Goal: Task Accomplishment & Management: Manage account settings

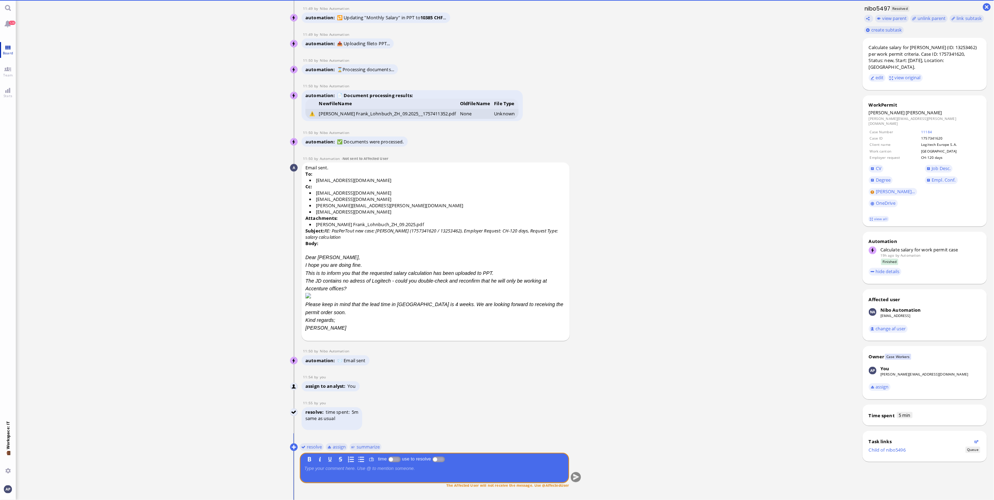
click at [5, 52] on span "Board" at bounding box center [8, 53] width 14 height 5
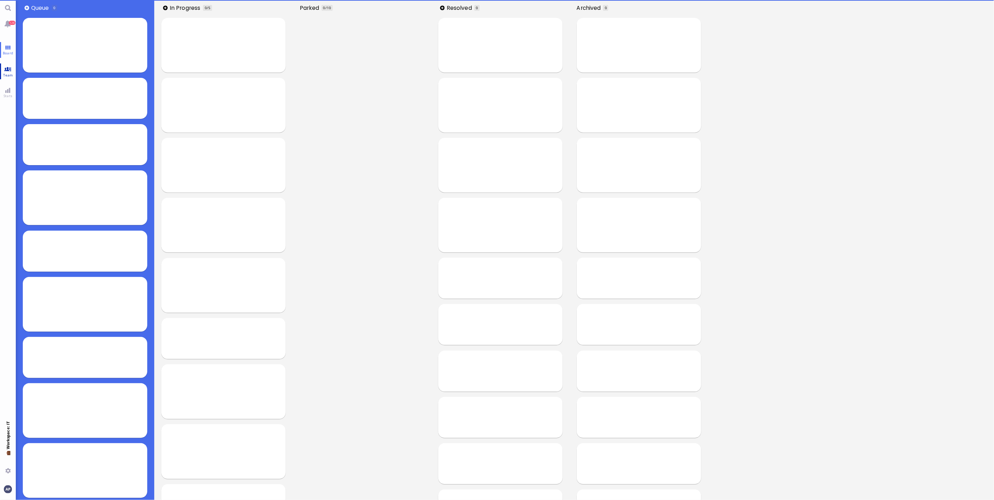
click at [9, 71] on link "Team" at bounding box center [8, 71] width 16 height 16
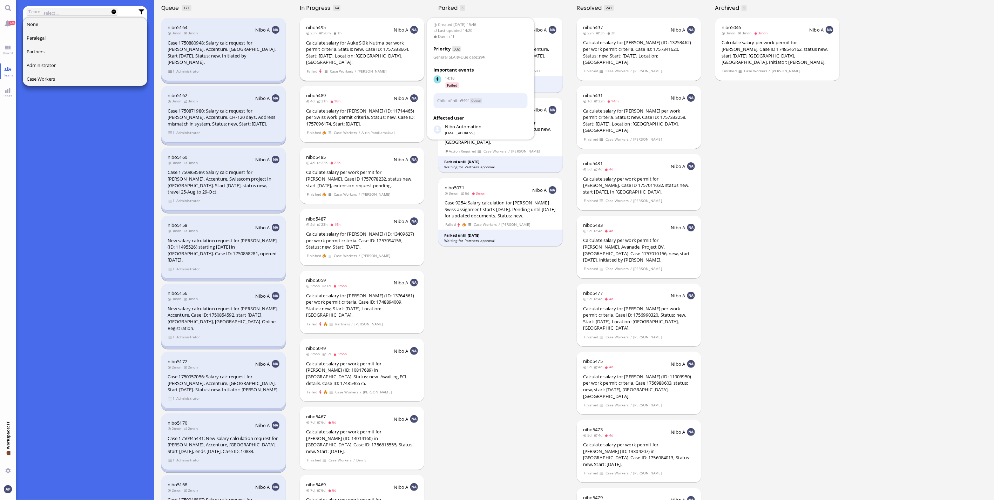
click at [374, 52] on div "Calculate salary for Auke Siûk Nutma per work permit criteria. Status: new. Cas…" at bounding box center [362, 53] width 112 height 26
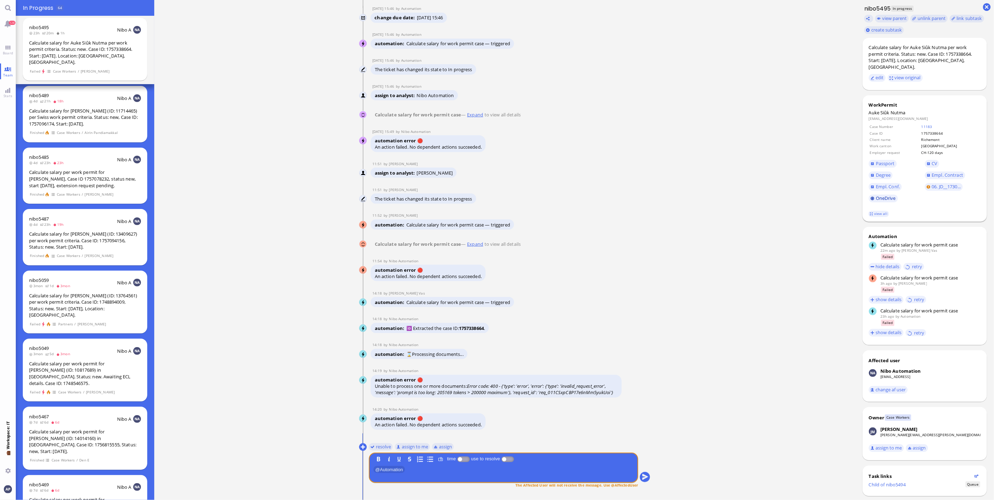
click at [889, 195] on link "OneDrive" at bounding box center [883, 199] width 29 height 8
click at [2, 46] on link "Board" at bounding box center [8, 50] width 16 height 16
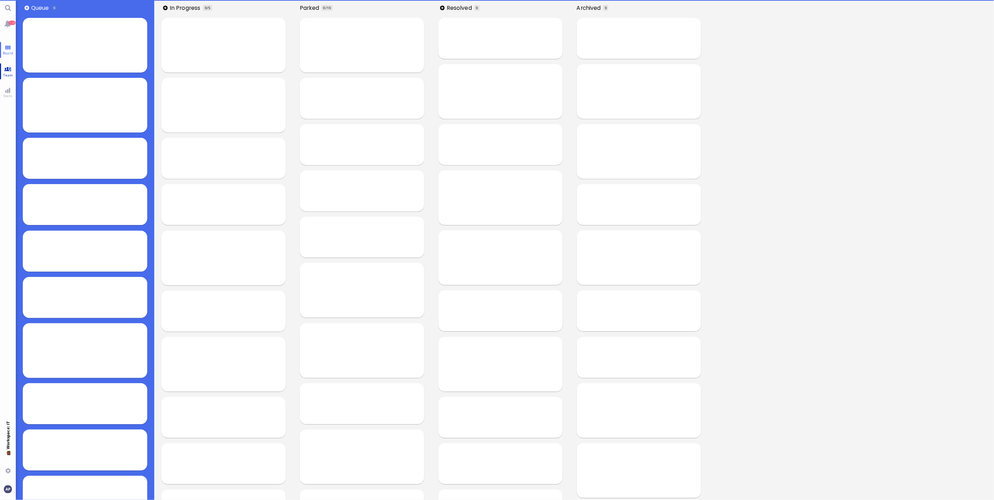
click at [7, 69] on link "Team" at bounding box center [8, 71] width 16 height 16
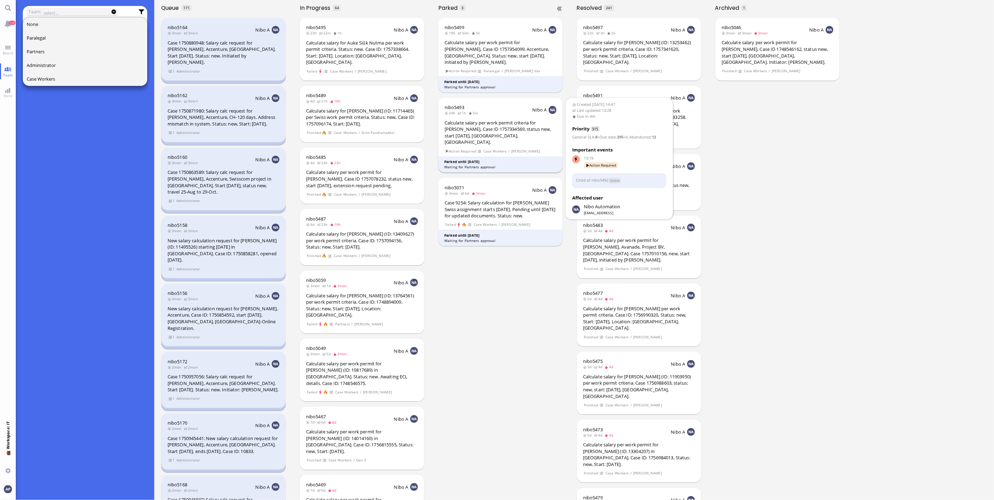
click at [497, 131] on div "Calculate salary per work permit criteria for [PERSON_NAME], Case ID 1757334569…" at bounding box center [501, 133] width 112 height 26
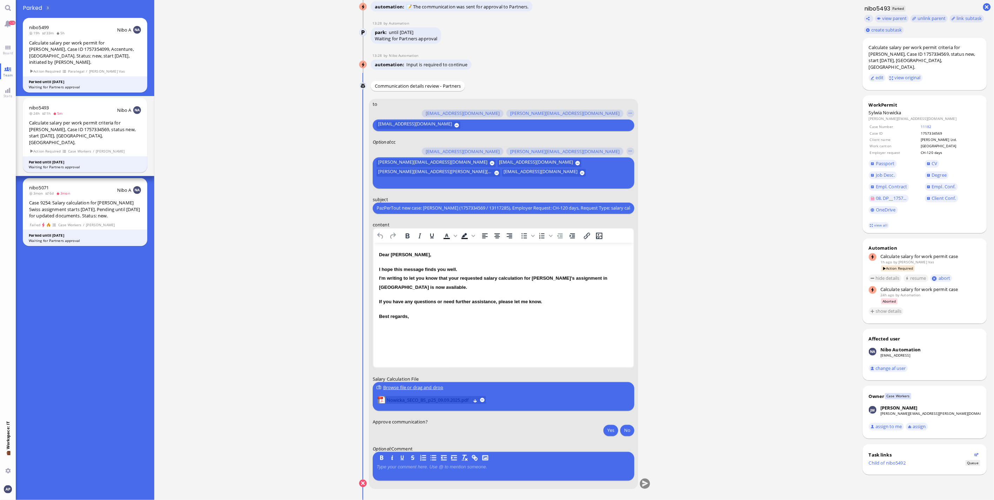
click at [433, 398] on span "Nowicka_SECO_BS_p25_09.09.2025.pdf" at bounding box center [429, 400] width 84 height 8
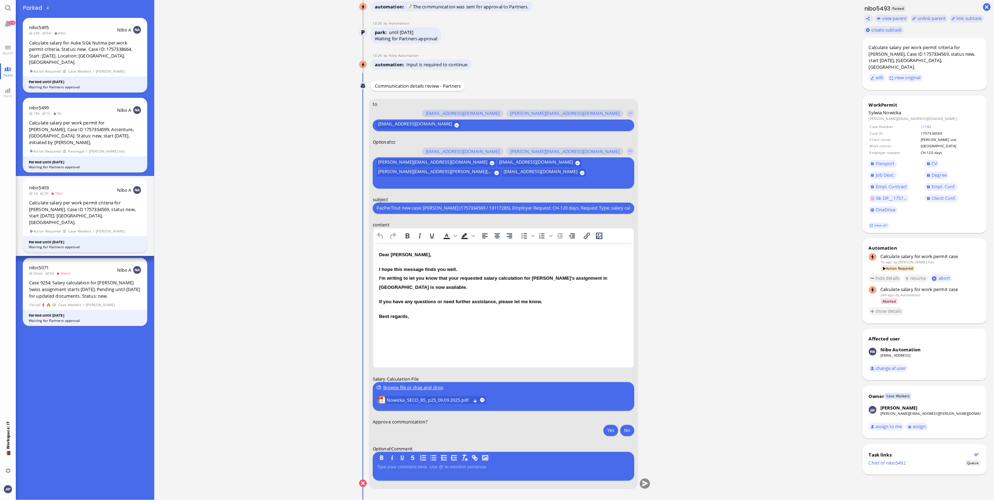
click at [456, 289] on p "I hope this message finds you well. I'm writing to let you know that your reque…" at bounding box center [503, 277] width 249 height 27
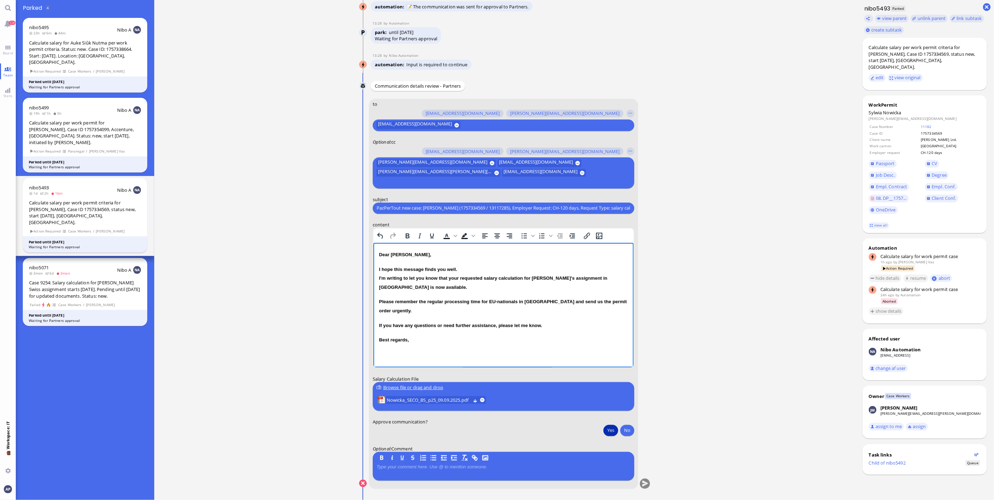
click at [608, 430] on button "Yes" at bounding box center [611, 430] width 15 height 11
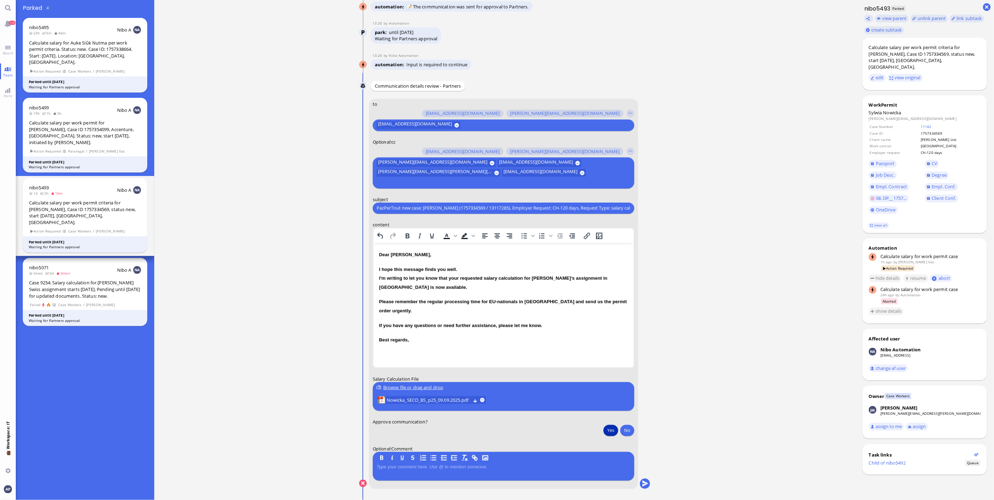
click at [646, 480] on conversation-line "You to [PERSON_NAME][EMAIL_ADDRESS][DOMAIN_NAME] [DOMAIN_NAME][EMAIL_ADDRESS][D…" at bounding box center [505, 299] width 292 height 400
click at [643, 483] on button "submit" at bounding box center [645, 484] width 11 height 11
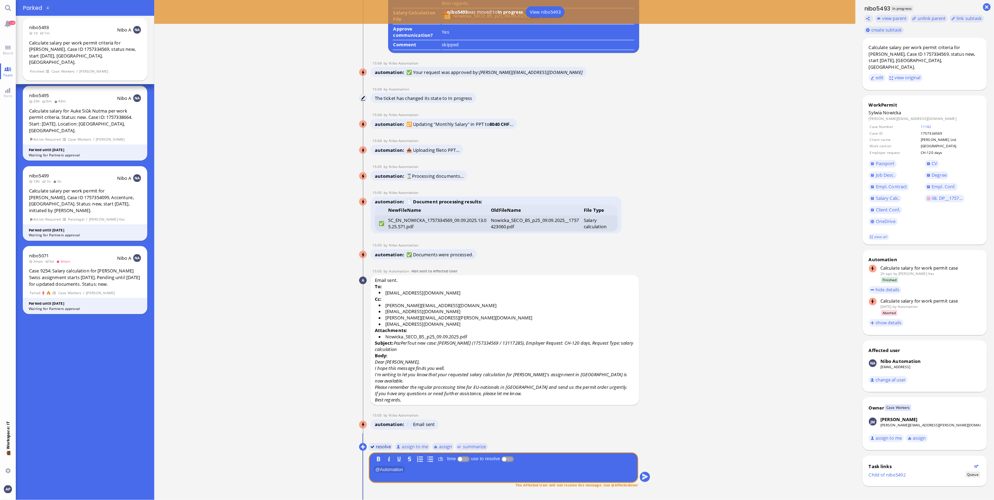
click at [382, 448] on button "resolve" at bounding box center [381, 447] width 24 height 8
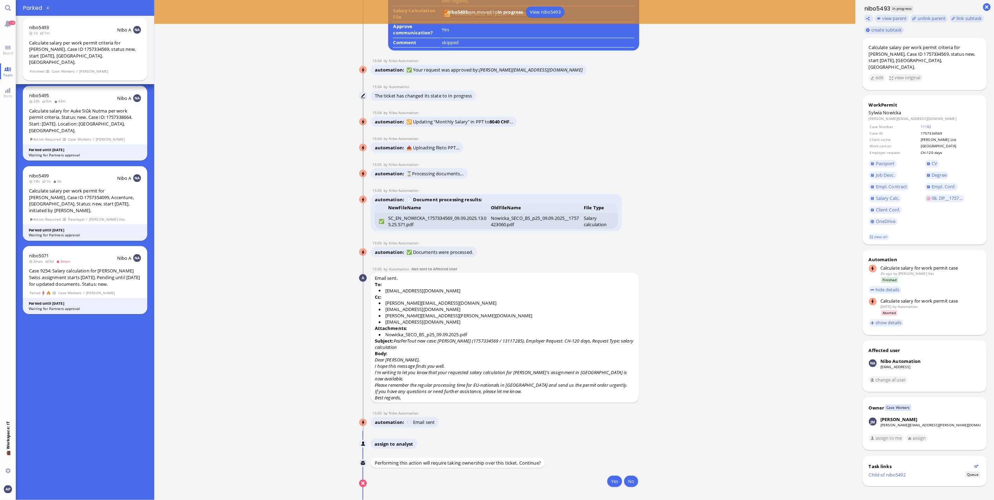
click at [602, 479] on div "Yes No" at bounding box center [504, 482] width 270 height 13
click at [608, 483] on button "Yes" at bounding box center [615, 481] width 15 height 11
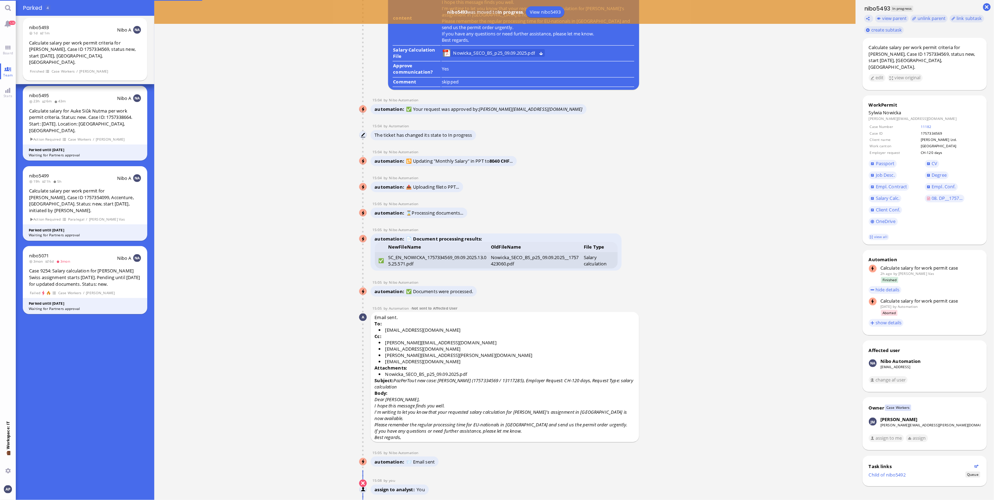
scroll to position [0, 0]
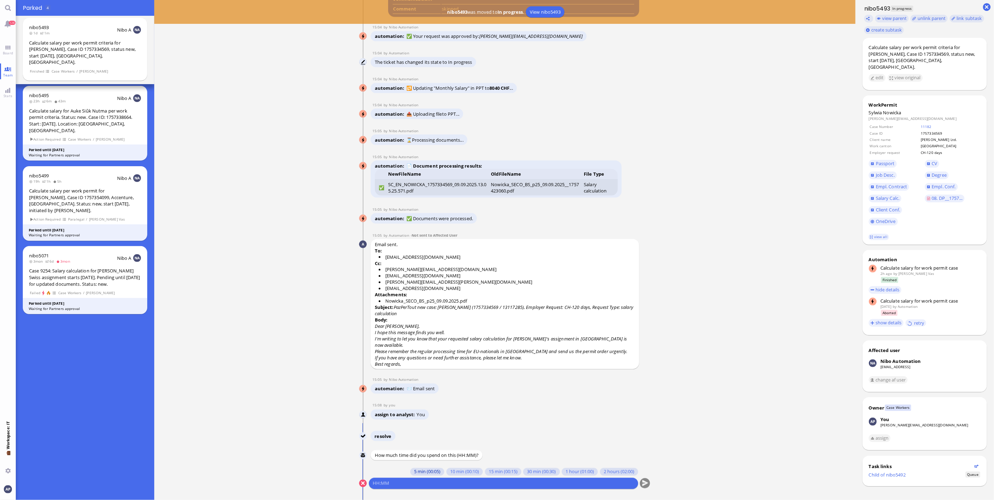
click at [428, 472] on button "5 min (00:05)" at bounding box center [427, 472] width 34 height 8
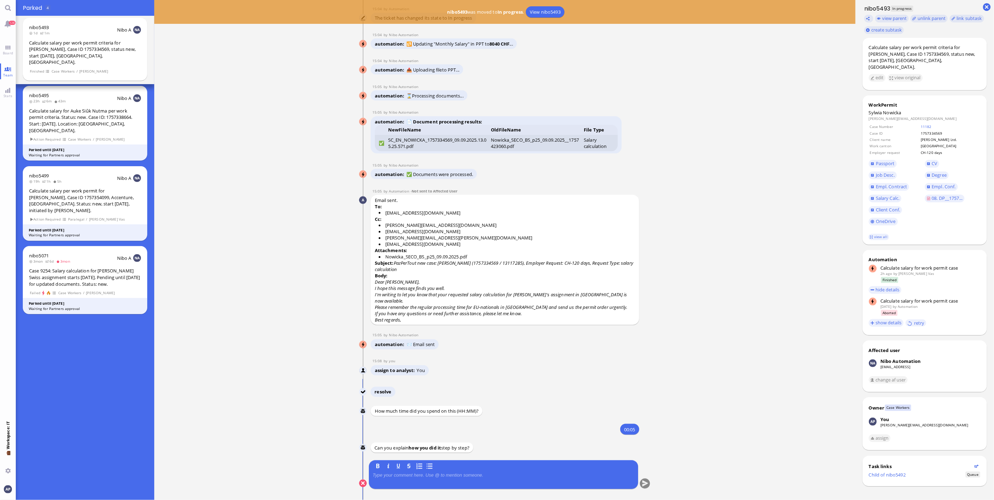
click at [429, 476] on p at bounding box center [504, 476] width 262 height 6
click at [645, 484] on button "submit" at bounding box center [645, 484] width 11 height 11
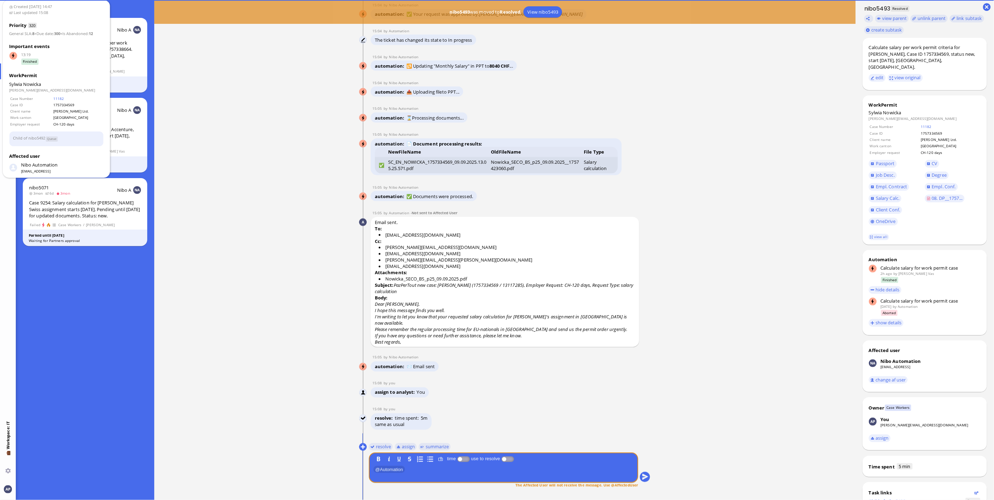
click at [12, 42] on div "Created [DATE] 14:47 Last updated 15:08 Priority 320 General SLA : 8 + Due date…" at bounding box center [56, 89] width 98 height 174
click at [344, 144] on nitautoscroll "[DATE] 14:47 by Automation Automation Calculate eligible salary for work permit…" at bounding box center [505, 250] width 324 height 500
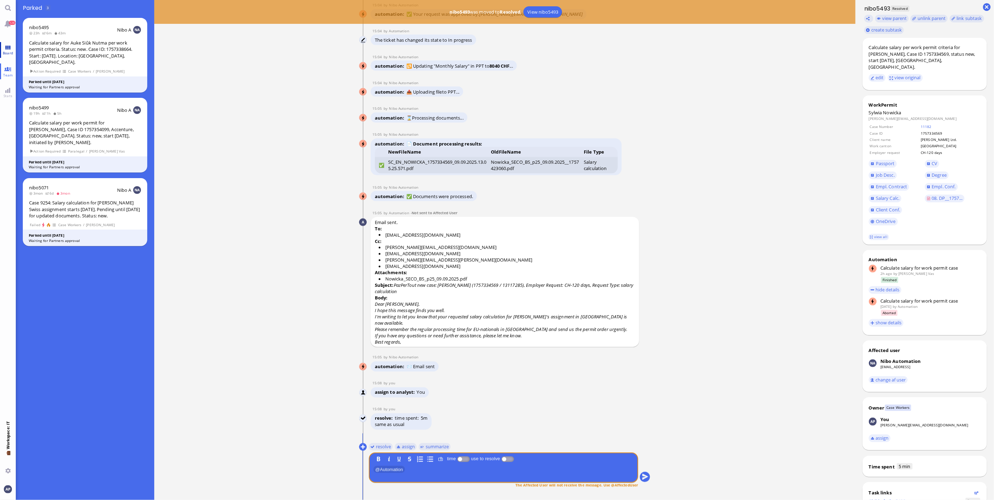
click at [4, 47] on link "Board" at bounding box center [8, 50] width 16 height 16
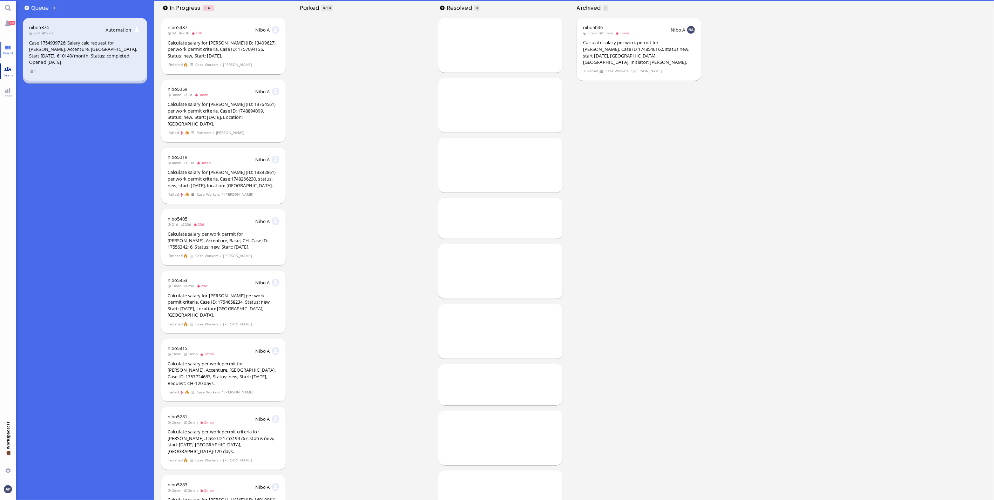
click at [4, 71] on link "Team" at bounding box center [8, 71] width 16 height 16
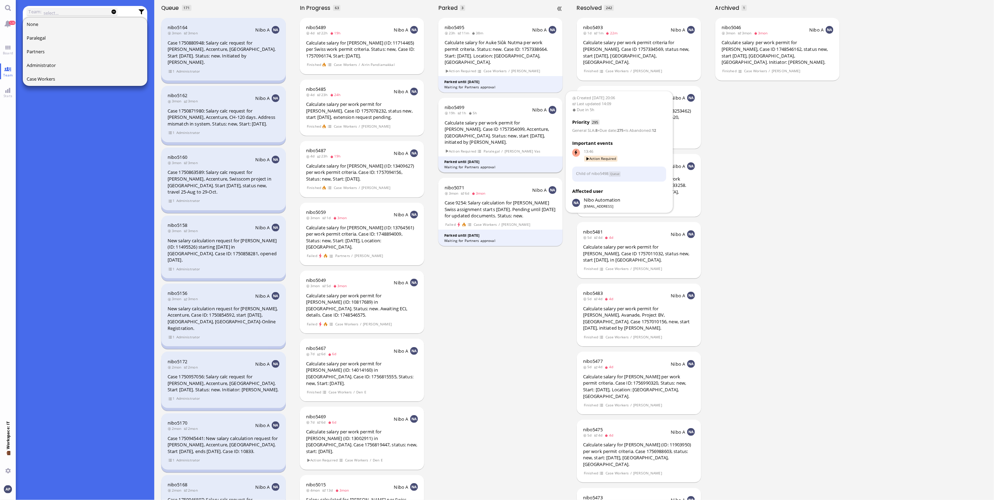
click at [495, 130] on div "Calculate salary per work permit for [PERSON_NAME], Case ID 1757354099, Accentu…" at bounding box center [501, 133] width 112 height 26
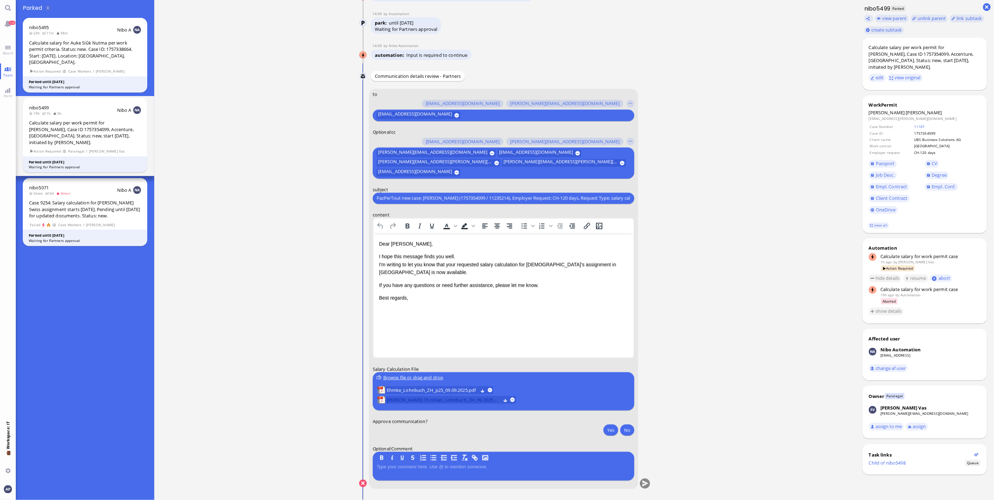
click at [501, 401] on span "[PERSON_NAME] Christian_Lohnbuch_ZH_09.2025.pdf" at bounding box center [444, 400] width 114 height 8
click at [422, 272] on p "I hope this message finds you well. I'm writing to let you know that your reque…" at bounding box center [503, 265] width 249 height 24
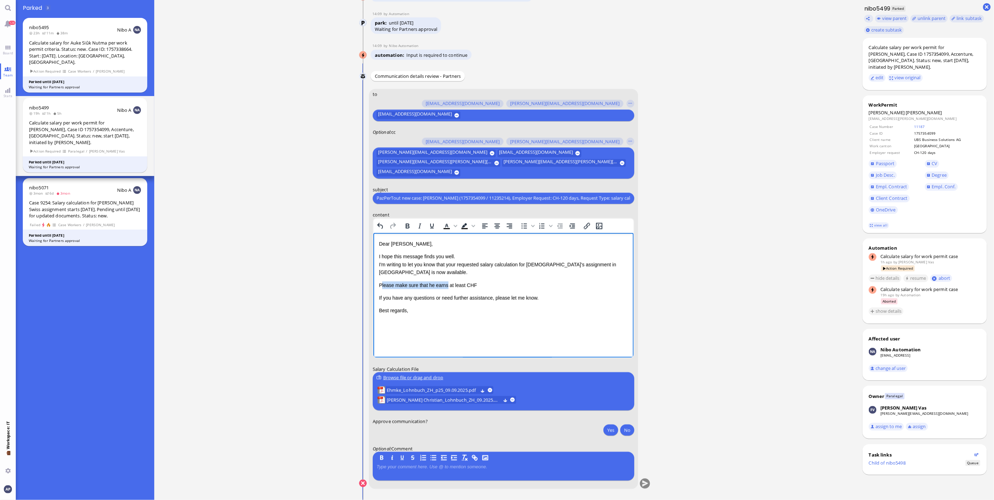
drag, startPoint x: 380, startPoint y: 285, endPoint x: 444, endPoint y: 285, distance: 64.5
click at [444, 285] on p "Please make sure that he earns at least CHF" at bounding box center [503, 285] width 249 height 8
click at [459, 286] on p "His salary should be at least CHF" at bounding box center [503, 285] width 249 height 8
click at [450, 286] on p "His salary should be at least CHF 9794" at bounding box center [503, 285] width 249 height 8
drag, startPoint x: 601, startPoint y: 299, endPoint x: 345, endPoint y: 280, distance: 256.4
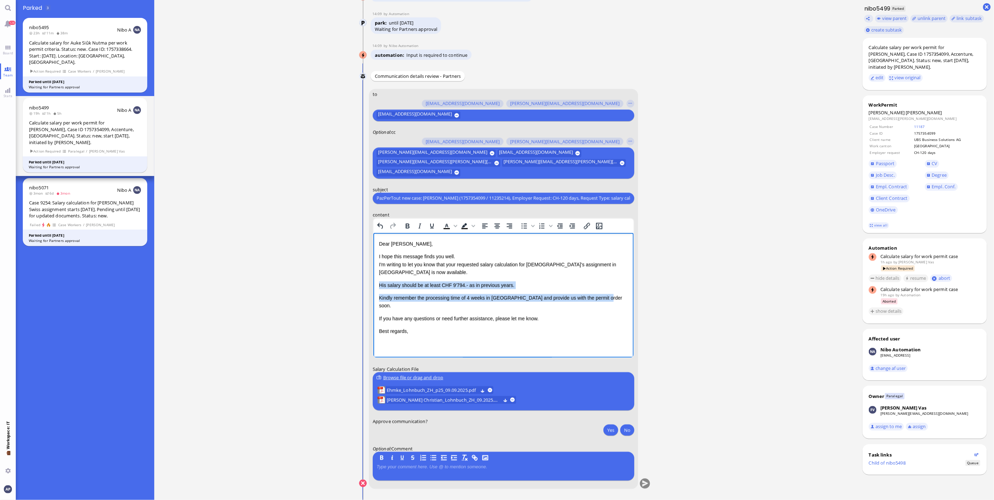
click at [373, 280] on html "Dear [PERSON_NAME], I hope this message finds you well. I'm writing to let you …" at bounding box center [503, 287] width 260 height 109
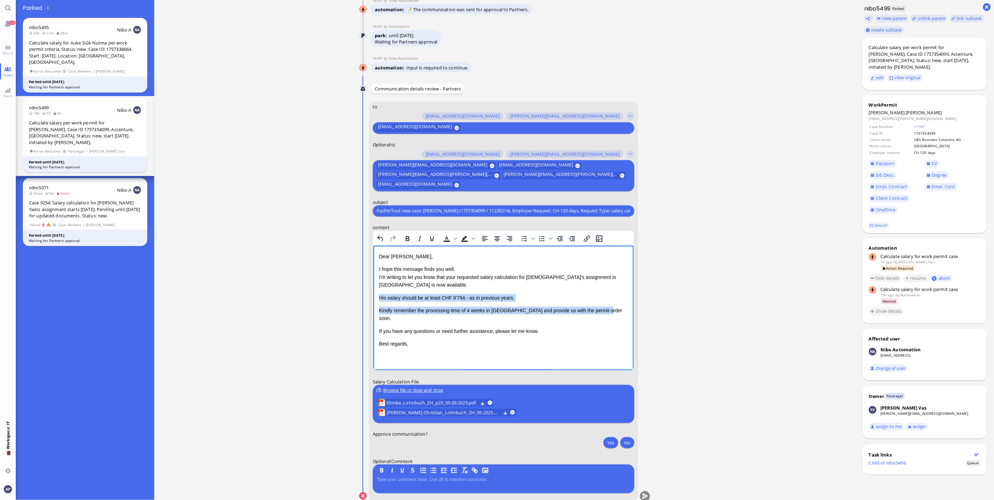
scroll to position [0, 0]
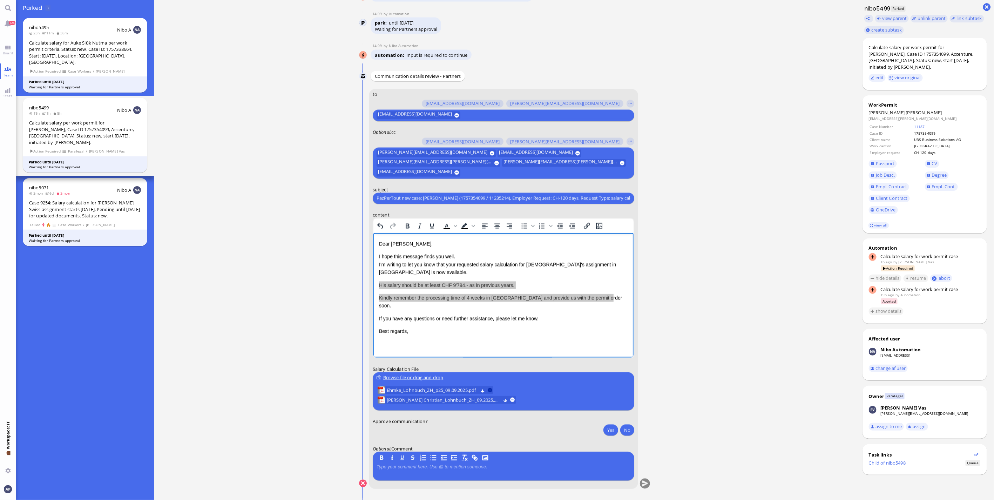
click at [490, 393] on button at bounding box center [490, 390] width 5 height 5
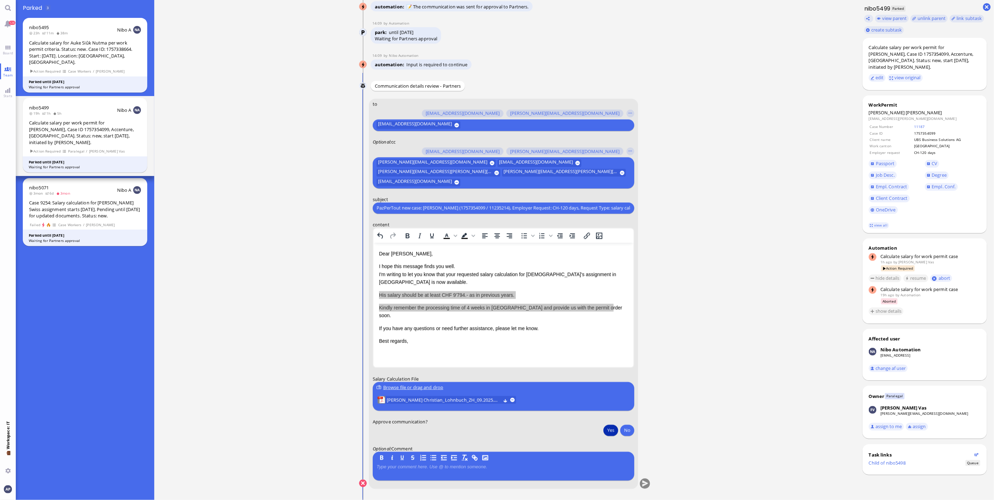
click at [610, 429] on button "Yes" at bounding box center [611, 430] width 15 height 11
click at [647, 481] on button "submit" at bounding box center [645, 484] width 11 height 11
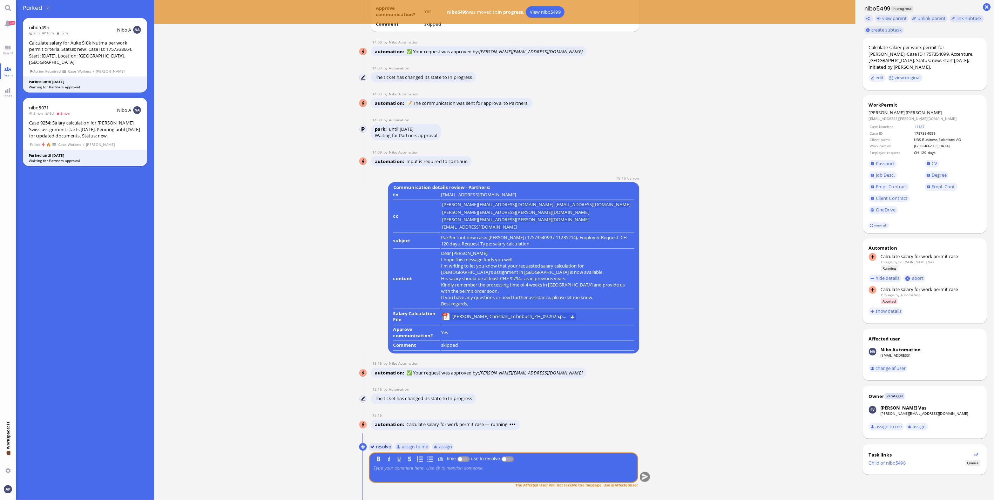
click at [374, 448] on button "resolve" at bounding box center [381, 447] width 24 height 8
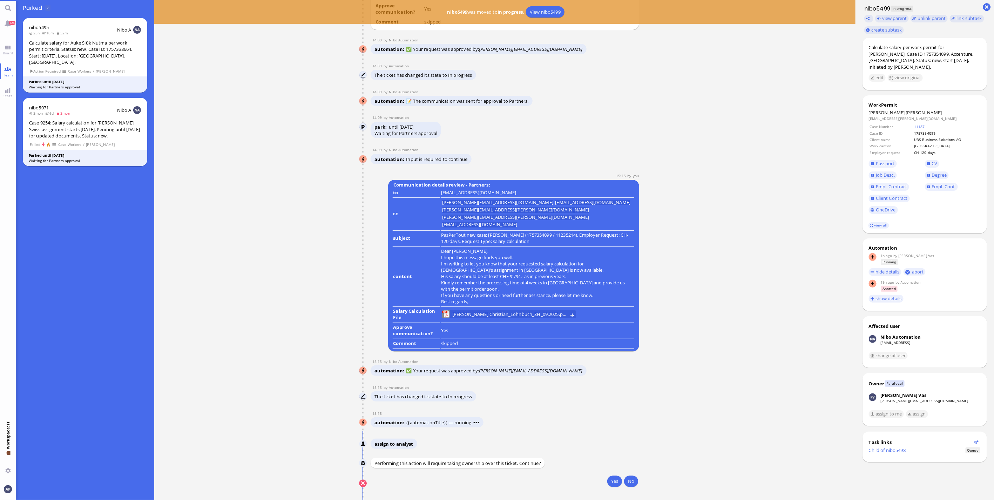
click at [603, 484] on div "Yes No" at bounding box center [504, 482] width 270 height 13
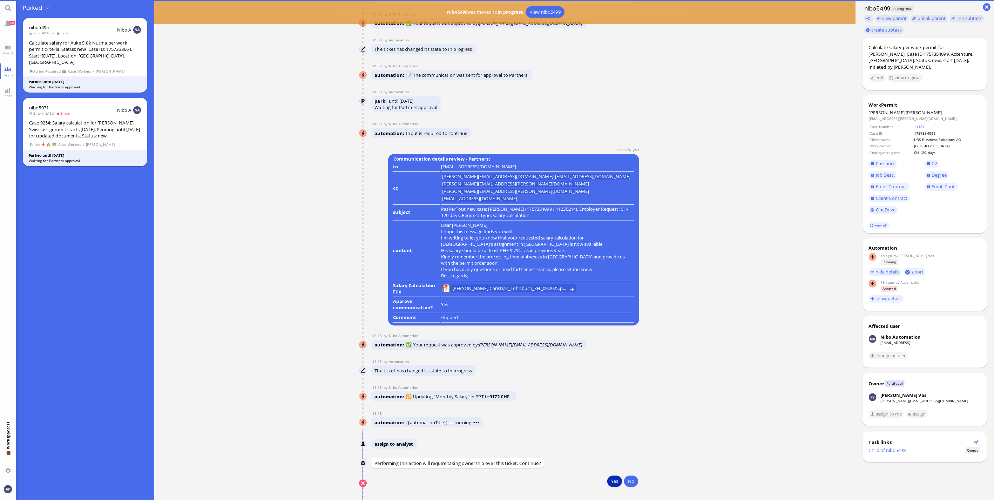
click at [608, 482] on button "Yes" at bounding box center [615, 481] width 15 height 11
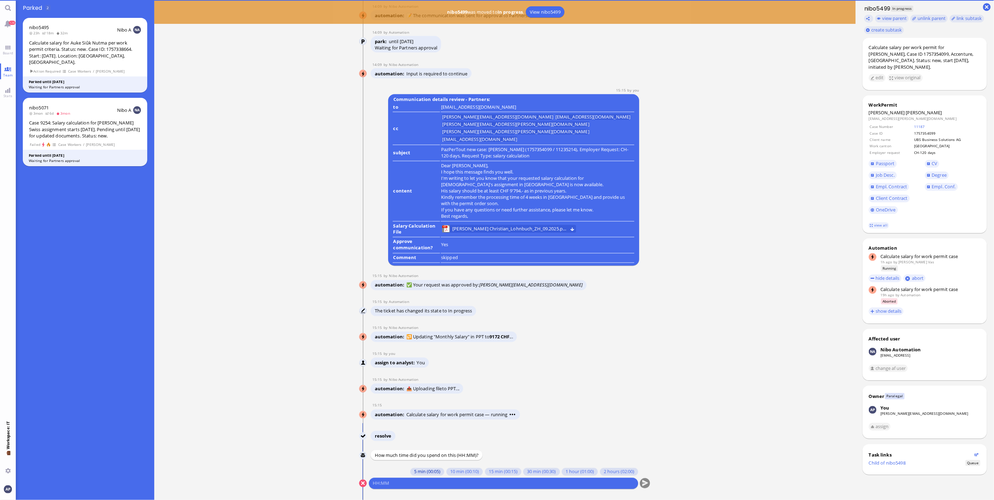
click at [429, 470] on button "5 min (00:05)" at bounding box center [427, 472] width 34 height 8
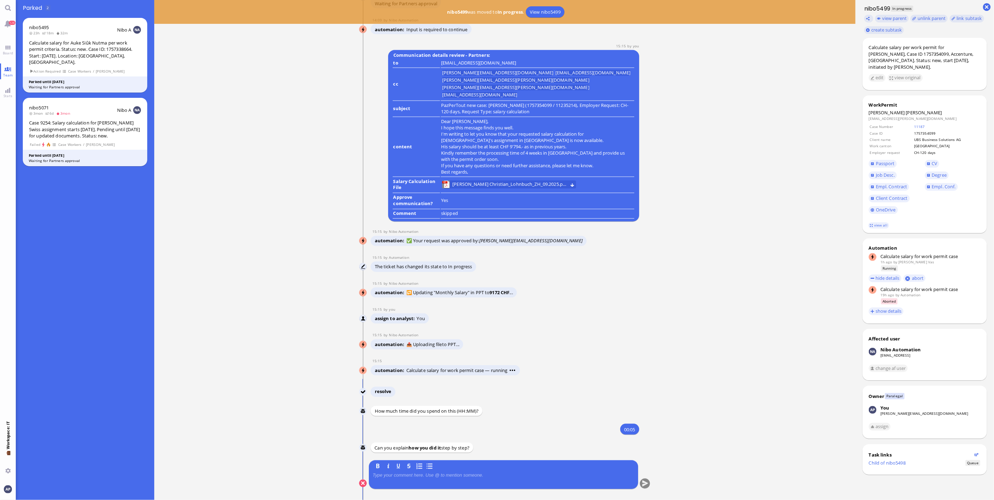
click at [426, 475] on p at bounding box center [504, 476] width 262 height 6
click at [648, 482] on conversation-line "You B I U S same as usual" at bounding box center [505, 480] width 292 height 38
click at [643, 482] on button "submit" at bounding box center [645, 484] width 11 height 11
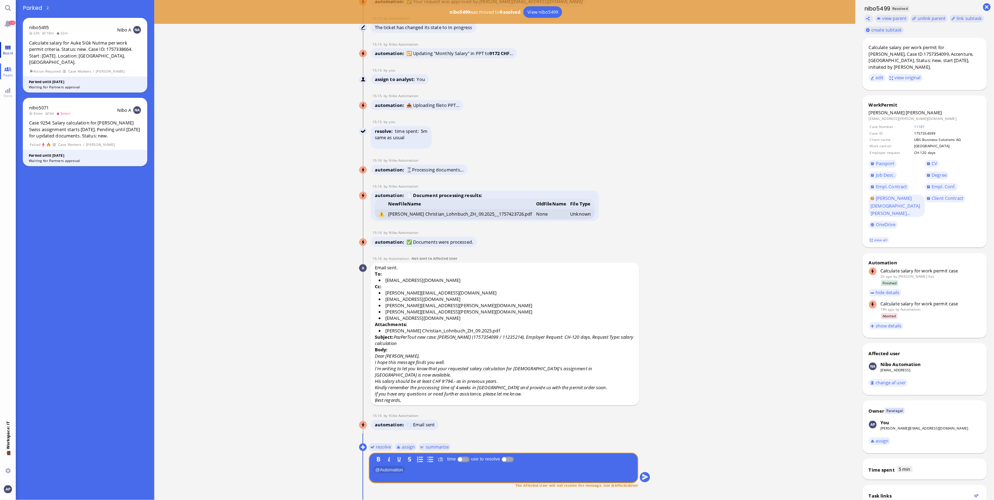
click at [11, 45] on link "Board" at bounding box center [8, 50] width 16 height 16
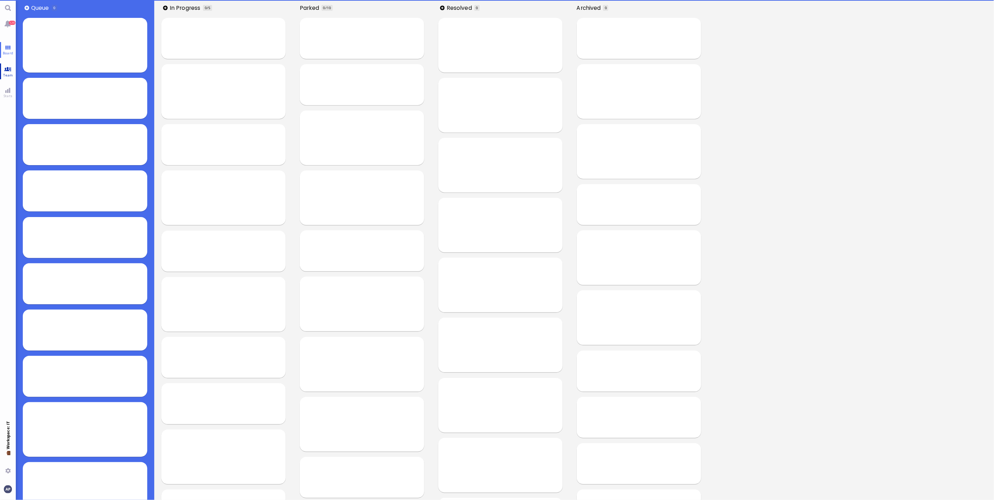
click at [7, 69] on link "Team" at bounding box center [8, 71] width 16 height 16
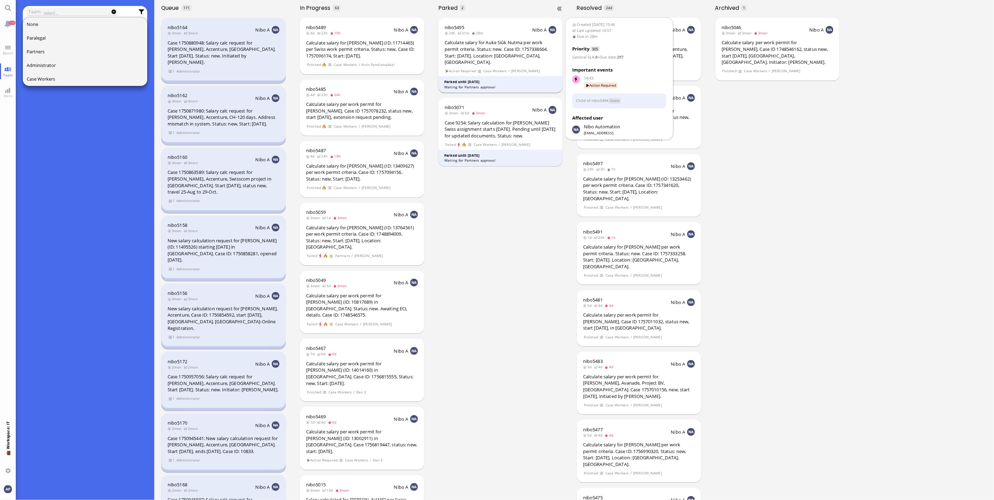
click at [496, 45] on div "Calculate salary for Auke Siûk Nutma per work permit criteria. Status: new. Cas…" at bounding box center [501, 52] width 112 height 26
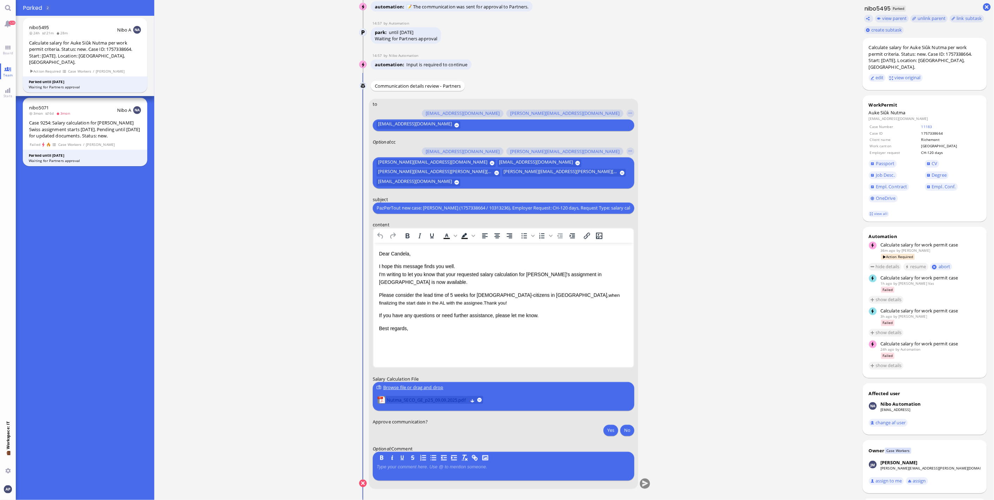
click at [415, 401] on span "Nutma_SECO_GE_p25_09.09.2025.pdf" at bounding box center [427, 400] width 81 height 8
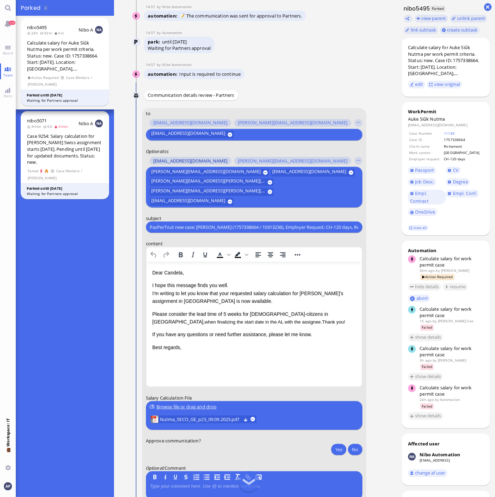
scroll to position [0, 0]
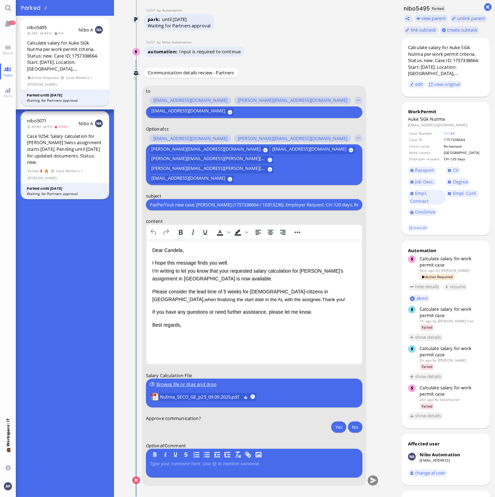
click at [244, 277] on p "I hope this message finds you well. I'm writing to let you know that your reque…" at bounding box center [254, 271] width 204 height 24
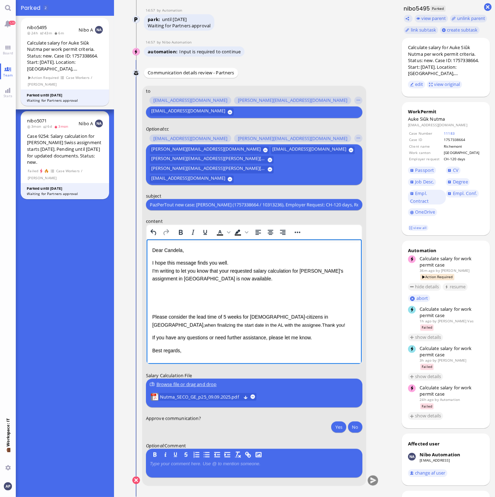
click at [157, 291] on p "Rich Text Area. Press ALT-0 for help." at bounding box center [254, 292] width 204 height 8
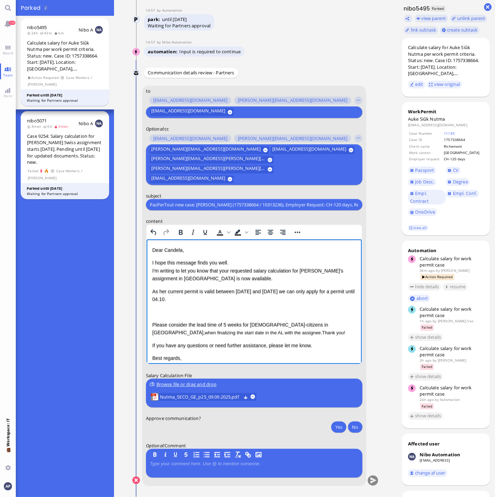
drag, startPoint x: 201, startPoint y: 302, endPoint x: 292, endPoint y: 535, distance: 249.5
click at [146, 295] on html "Dear [PERSON_NAME], I hope this message finds you well. I'm writing to let you …" at bounding box center [253, 304] width 215 height 130
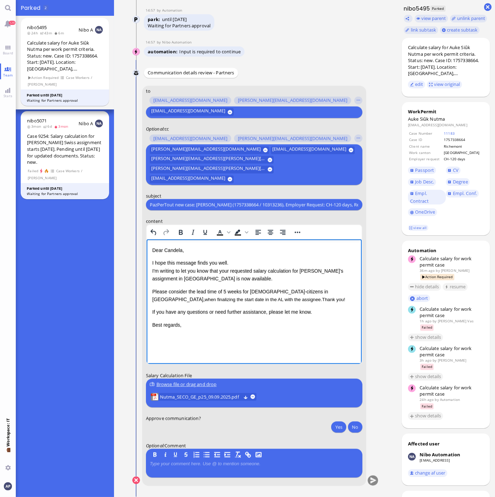
click at [214, 279] on p "I hope this message finds you well. I'm writing to let you know that your reque…" at bounding box center [254, 271] width 204 height 24
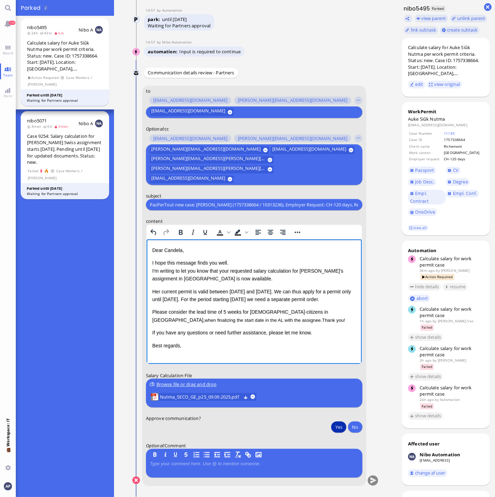
click at [331, 430] on button "Yes" at bounding box center [338, 426] width 15 height 11
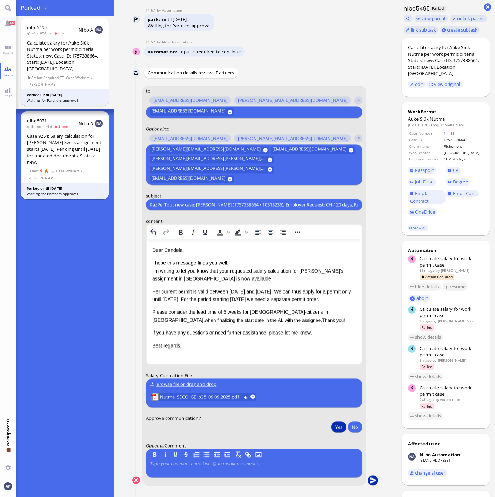
click at [368, 478] on button "submit" at bounding box center [373, 480] width 11 height 11
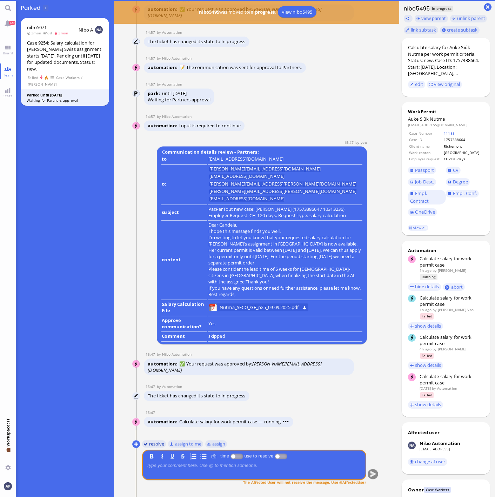
scroll to position [0, 0]
click at [152, 443] on button "resolve" at bounding box center [154, 444] width 24 height 8
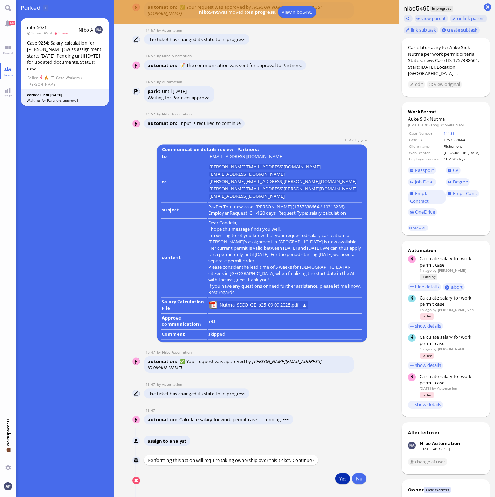
click at [340, 479] on button "Yes" at bounding box center [342, 478] width 15 height 11
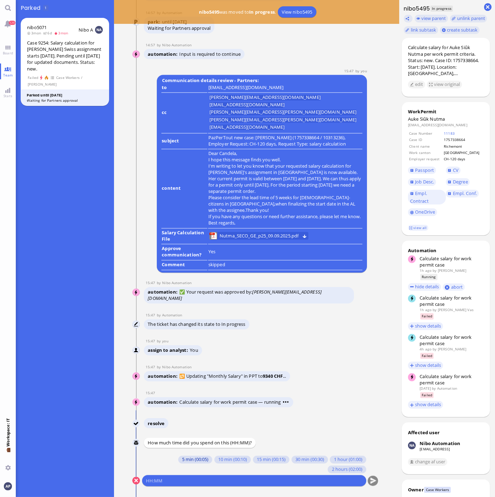
click at [197, 460] on button "5 min (00:05)" at bounding box center [195, 460] width 34 height 8
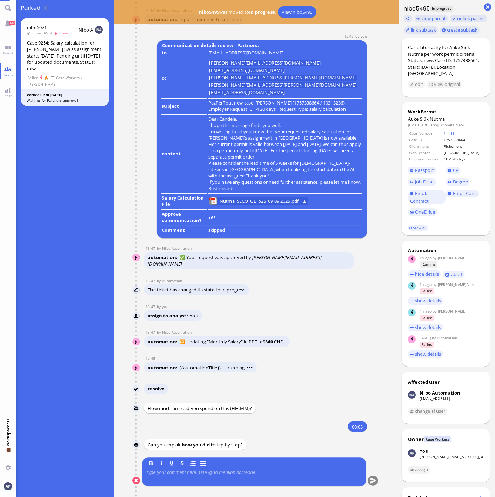
click at [189, 474] on p at bounding box center [254, 473] width 216 height 6
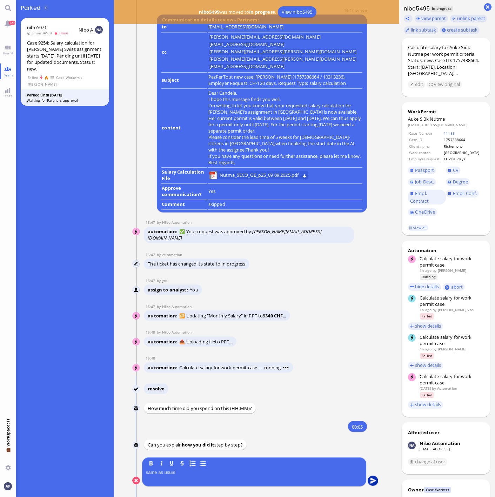
click at [368, 481] on button "submit" at bounding box center [373, 481] width 11 height 11
